Goal: Check status: Check status

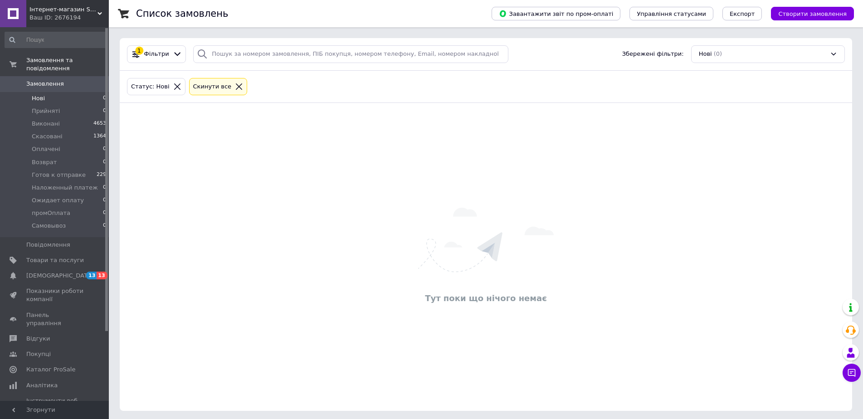
click at [235, 87] on icon at bounding box center [239, 87] width 8 height 8
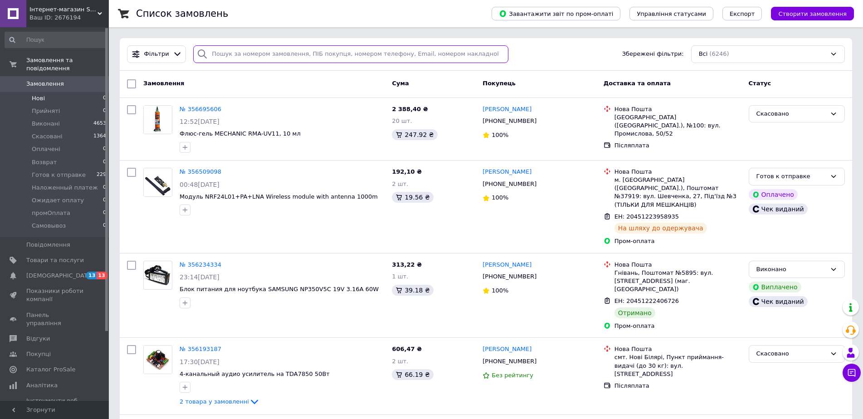
click at [243, 53] on input "search" at bounding box center [350, 54] width 315 height 18
paste input "[PHONE_NUMBER]"
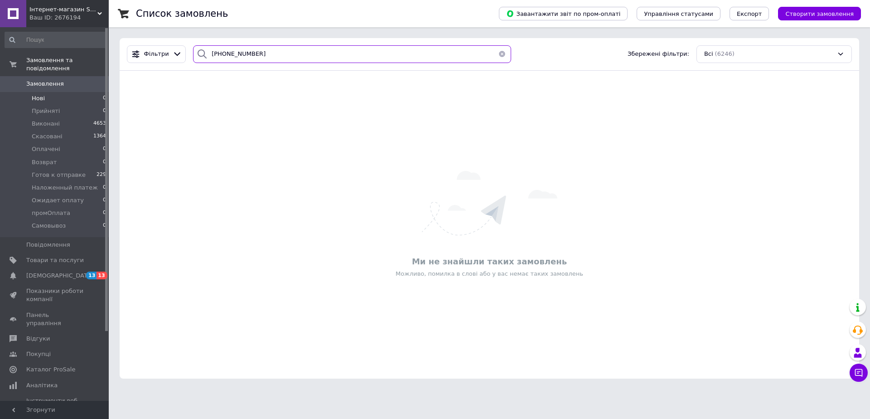
click at [247, 54] on input "[PHONE_NUMBER]" at bounding box center [352, 54] width 318 height 18
click at [233, 54] on input "[PHONE_NUMBER]" at bounding box center [352, 54] width 318 height 18
click at [222, 52] on input "+38 (0679150063" at bounding box center [352, 54] width 318 height 18
drag, startPoint x: 276, startPoint y: 52, endPoint x: 192, endPoint y: 52, distance: 84.3
click at [193, 52] on div "[PHONE_NUMBER]" at bounding box center [352, 54] width 318 height 18
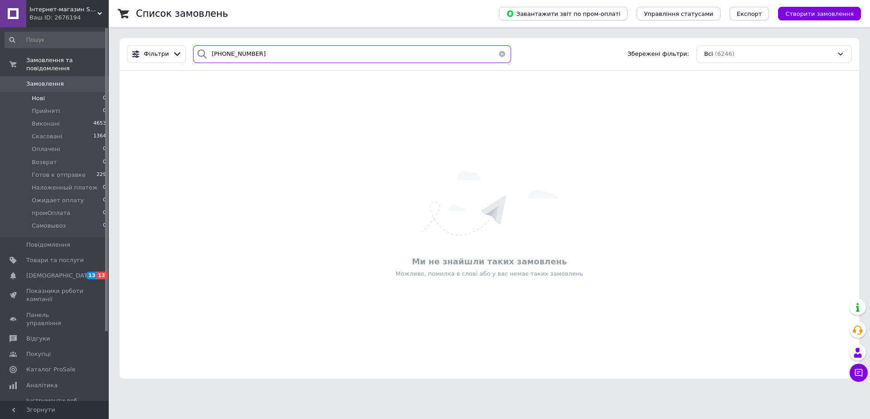
type input "[PHONE_NUMBER]"
